Goal: Information Seeking & Learning: Learn about a topic

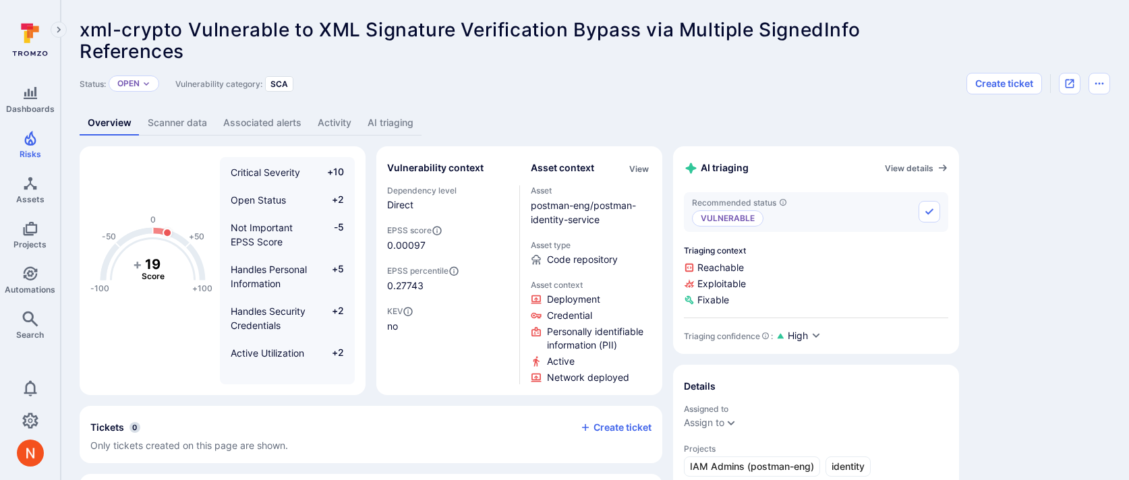
click at [378, 123] on link "AI triaging" at bounding box center [390, 123] width 62 height 25
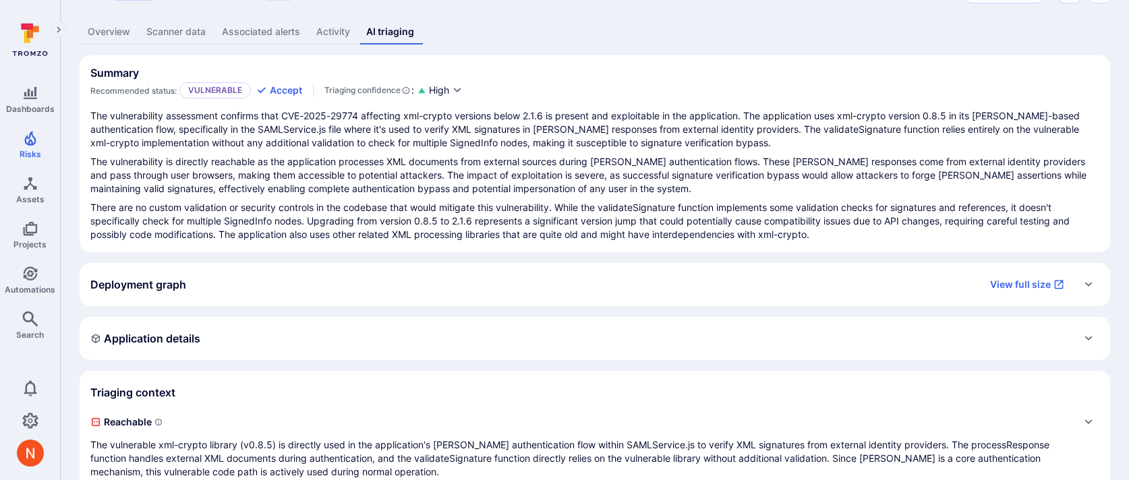
scroll to position [223, 0]
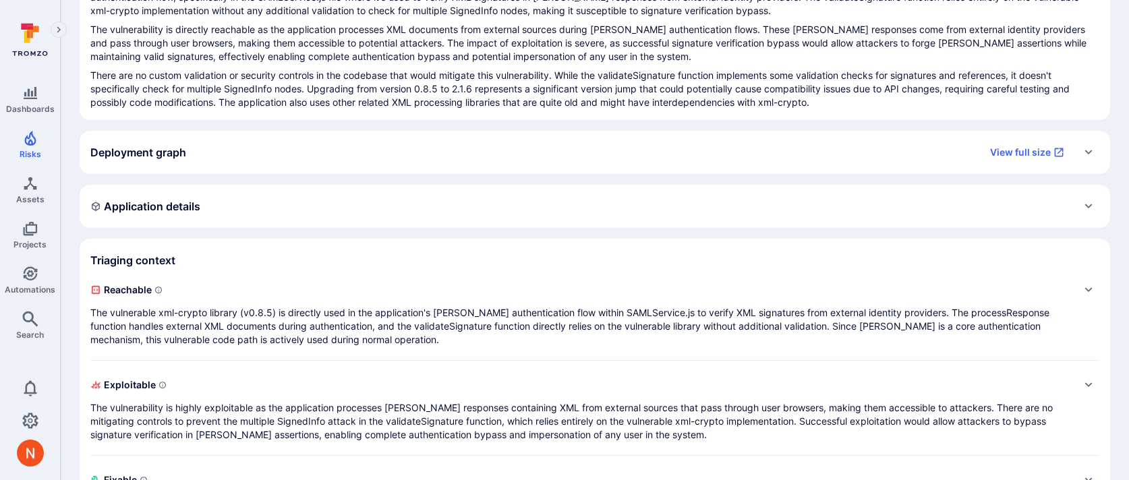
click at [426, 136] on div "Deployment graph View full size" at bounding box center [595, 152] width 1030 height 43
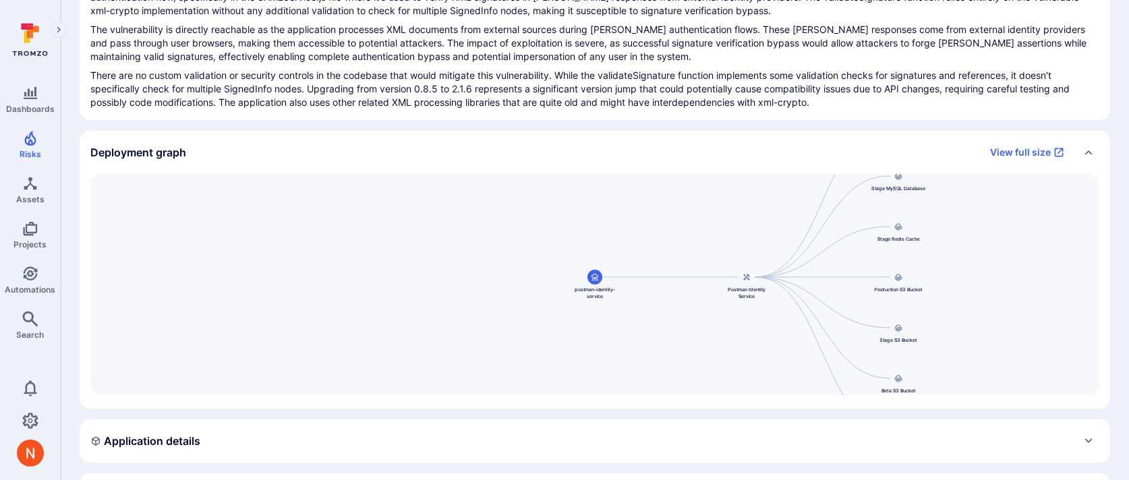
click at [424, 144] on div "Deployment graph View full size" at bounding box center [581, 153] width 982 height 22
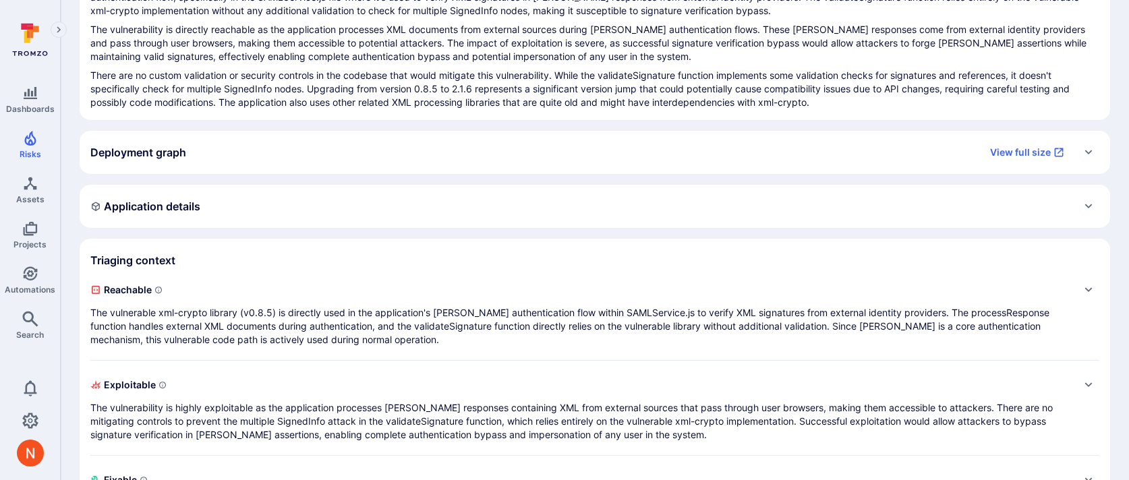
click at [388, 218] on div "Application details" at bounding box center [595, 206] width 1030 height 43
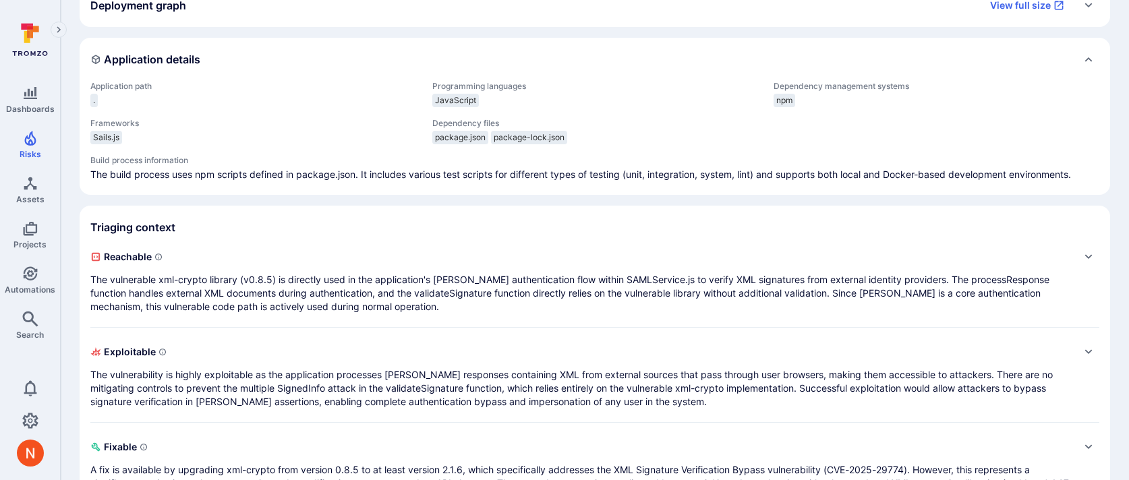
scroll to position [376, 0]
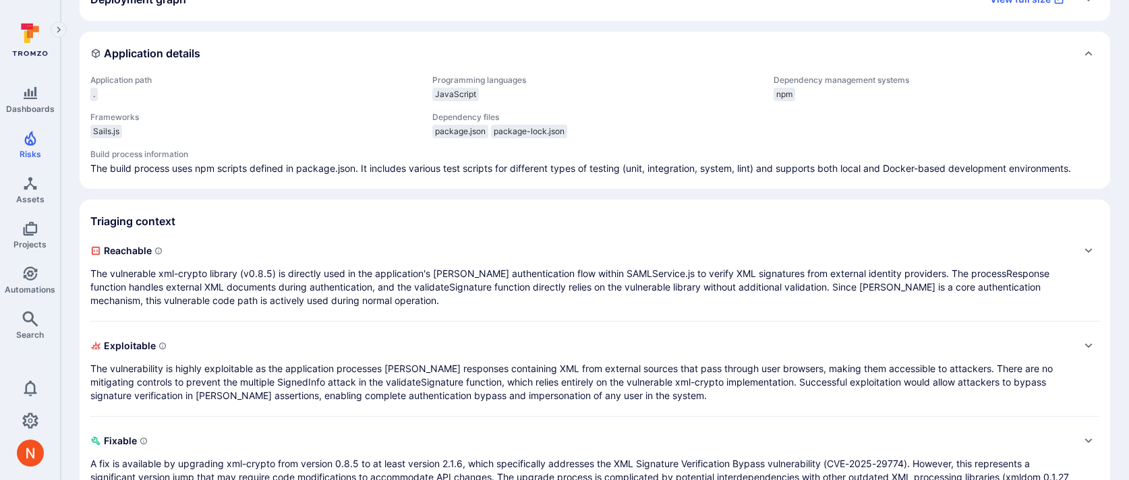
click at [392, 296] on p "The vulnerable xml-crypto library (v0.8.5) is directly used in the application'…" at bounding box center [581, 287] width 982 height 40
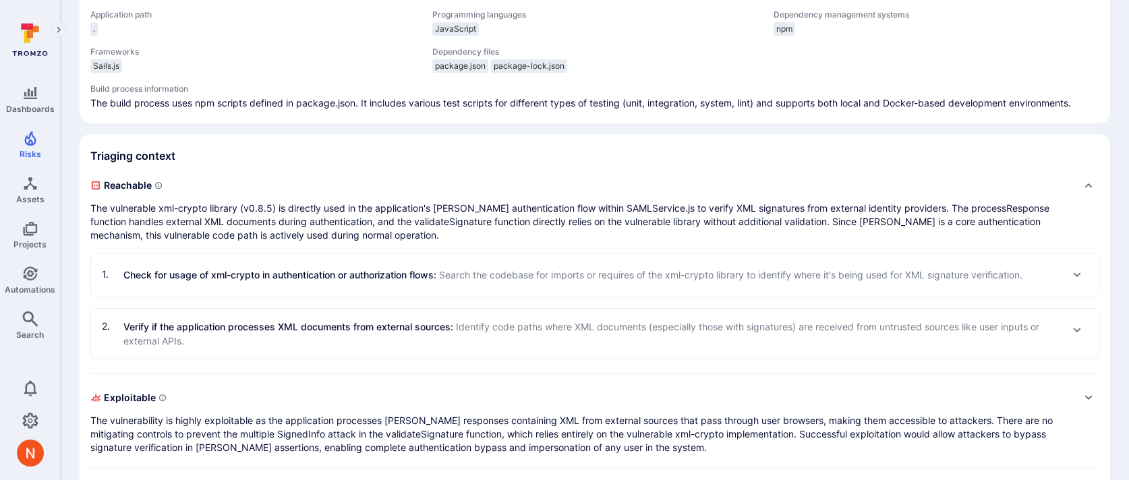
click at [389, 285] on div "1 . Check for usage of xml-crypto in authentication or authorization flows : Se…" at bounding box center [594, 275] width 1007 height 43
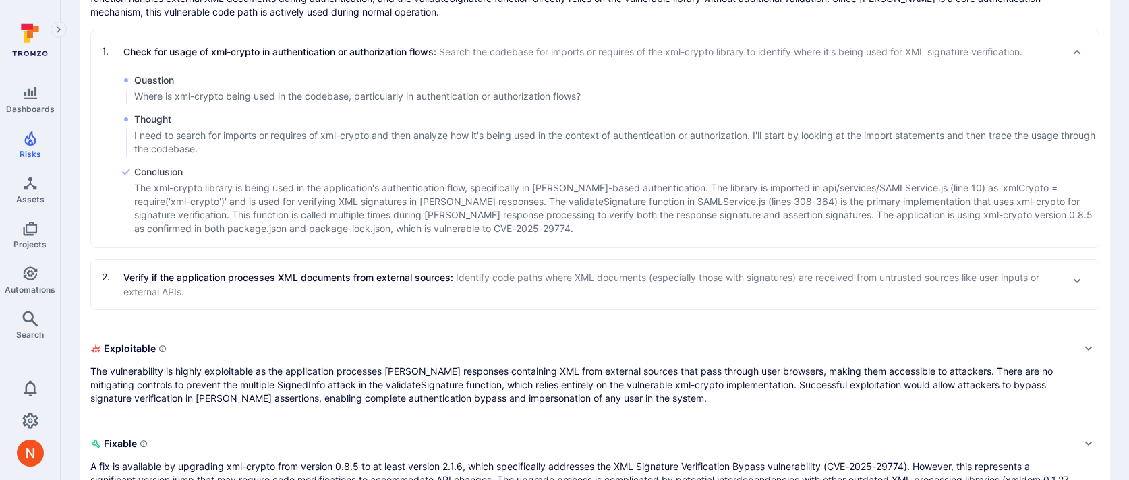
scroll to position [727, 0]
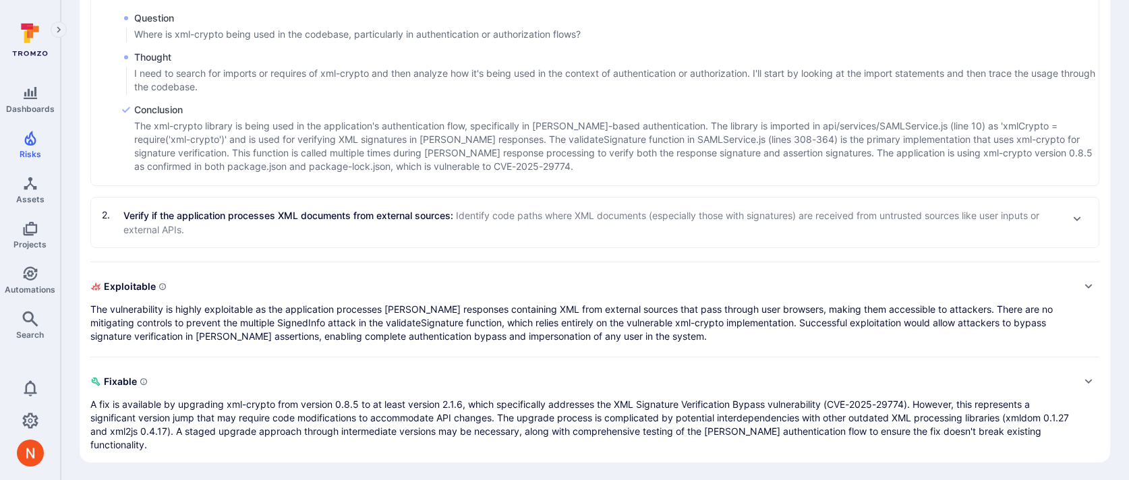
click at [387, 204] on div "2 . Verify if the application processes XML documents from external sources : I…" at bounding box center [594, 223] width 1007 height 50
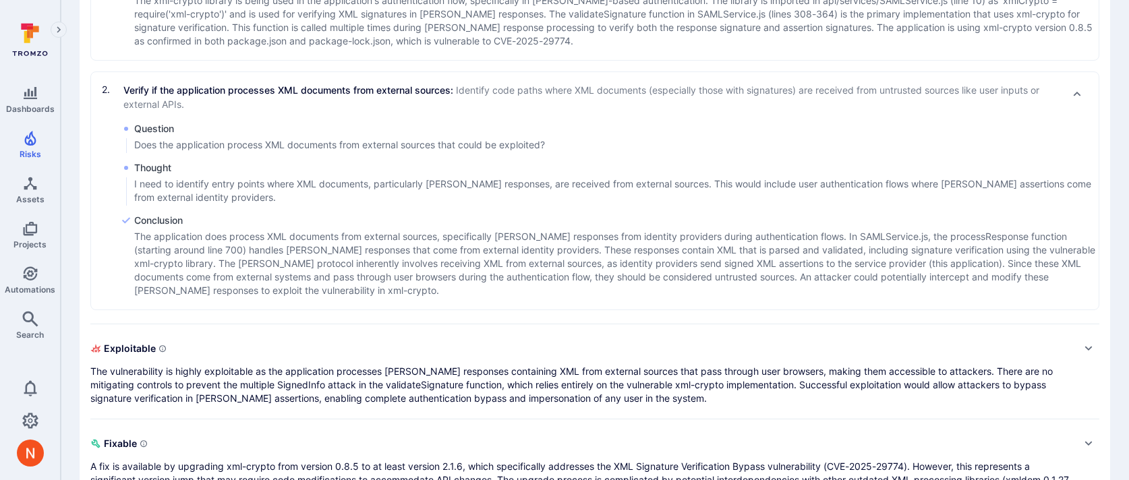
scroll to position [856, 0]
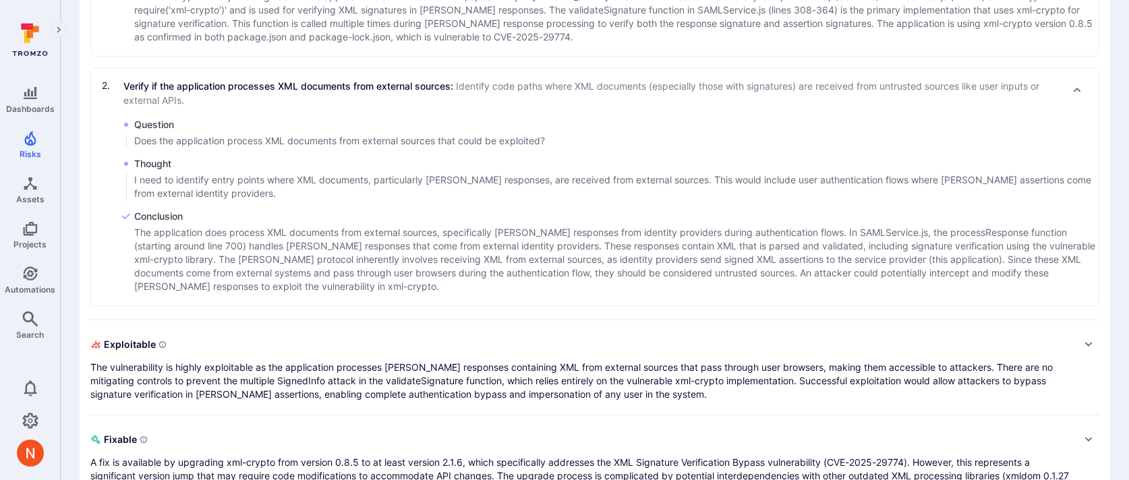
click at [409, 357] on div "Exploitable The vulnerability is highly exploitable as the application processe…" at bounding box center [581, 367] width 982 height 67
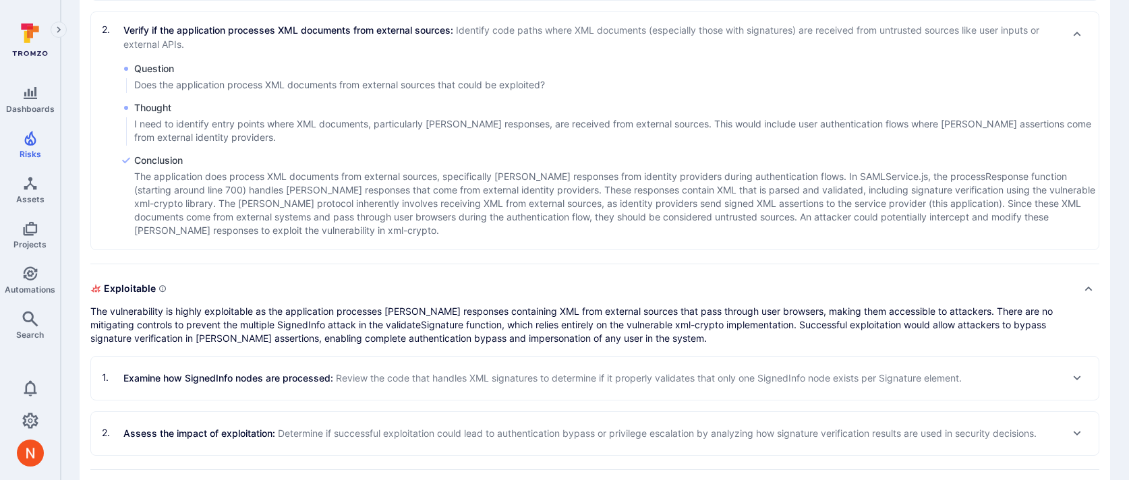
scroll to position [984, 0]
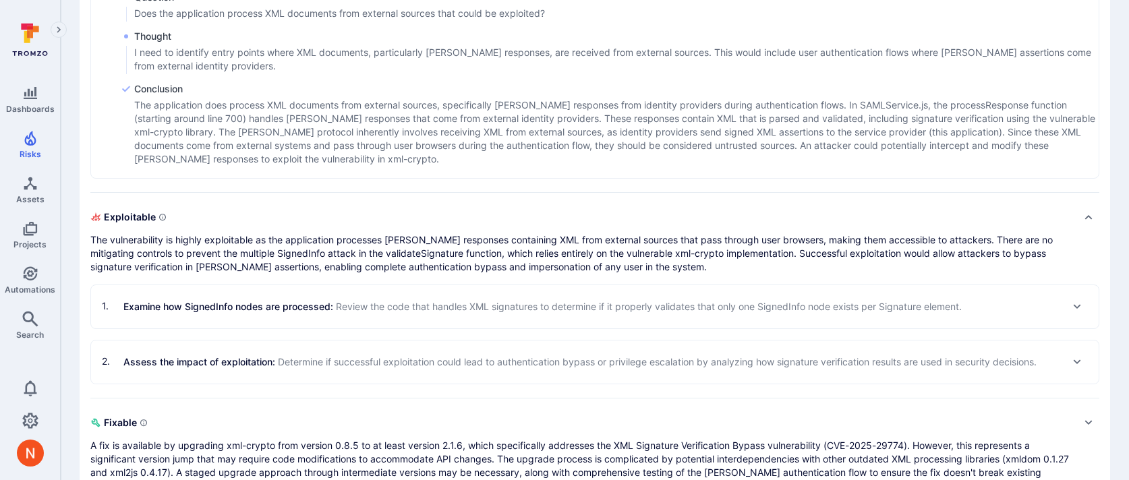
click at [415, 299] on p "Examine how SignedInfo nodes are processed : Review the code that handles XML s…" at bounding box center [542, 306] width 838 height 14
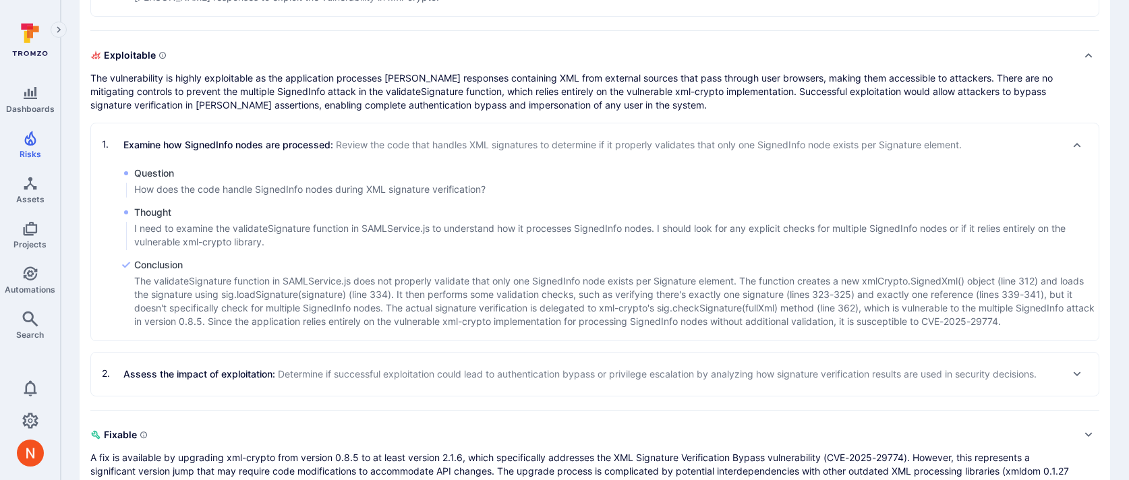
scroll to position [1199, 0]
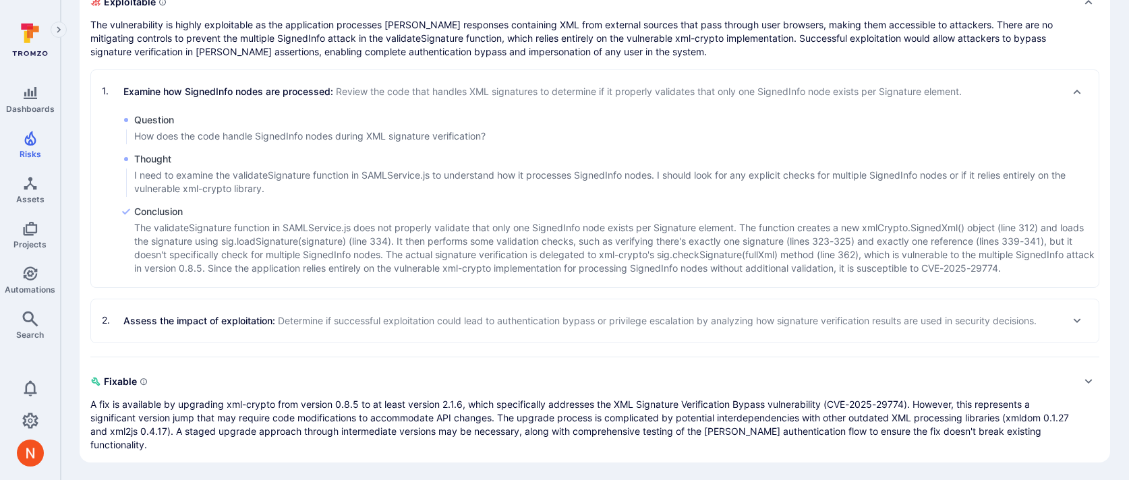
click at [415, 314] on p "Assess the impact of exploitation : Determine if successful exploitation could …" at bounding box center [579, 321] width 913 height 14
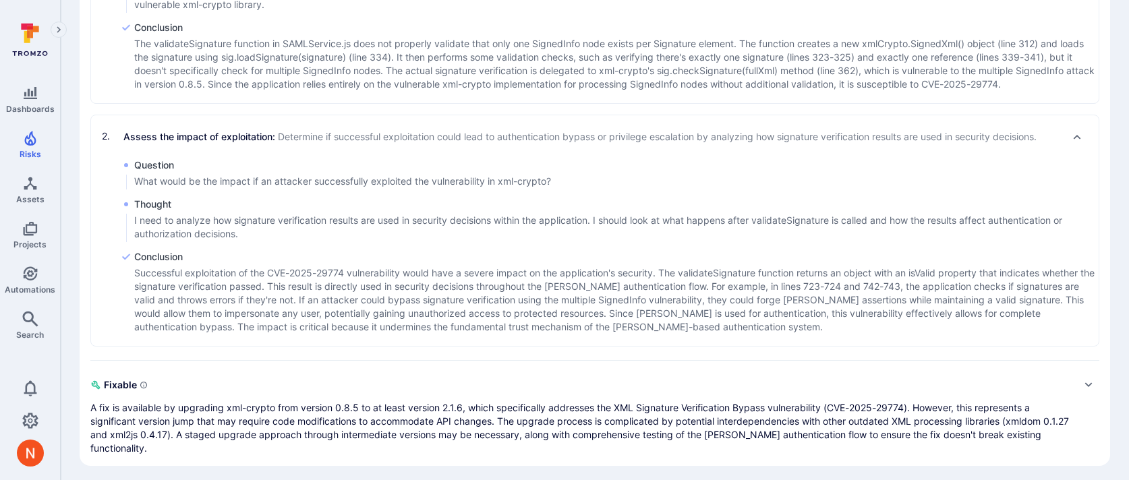
scroll to position [1386, 0]
